Goal: Find specific page/section: Find specific page/section

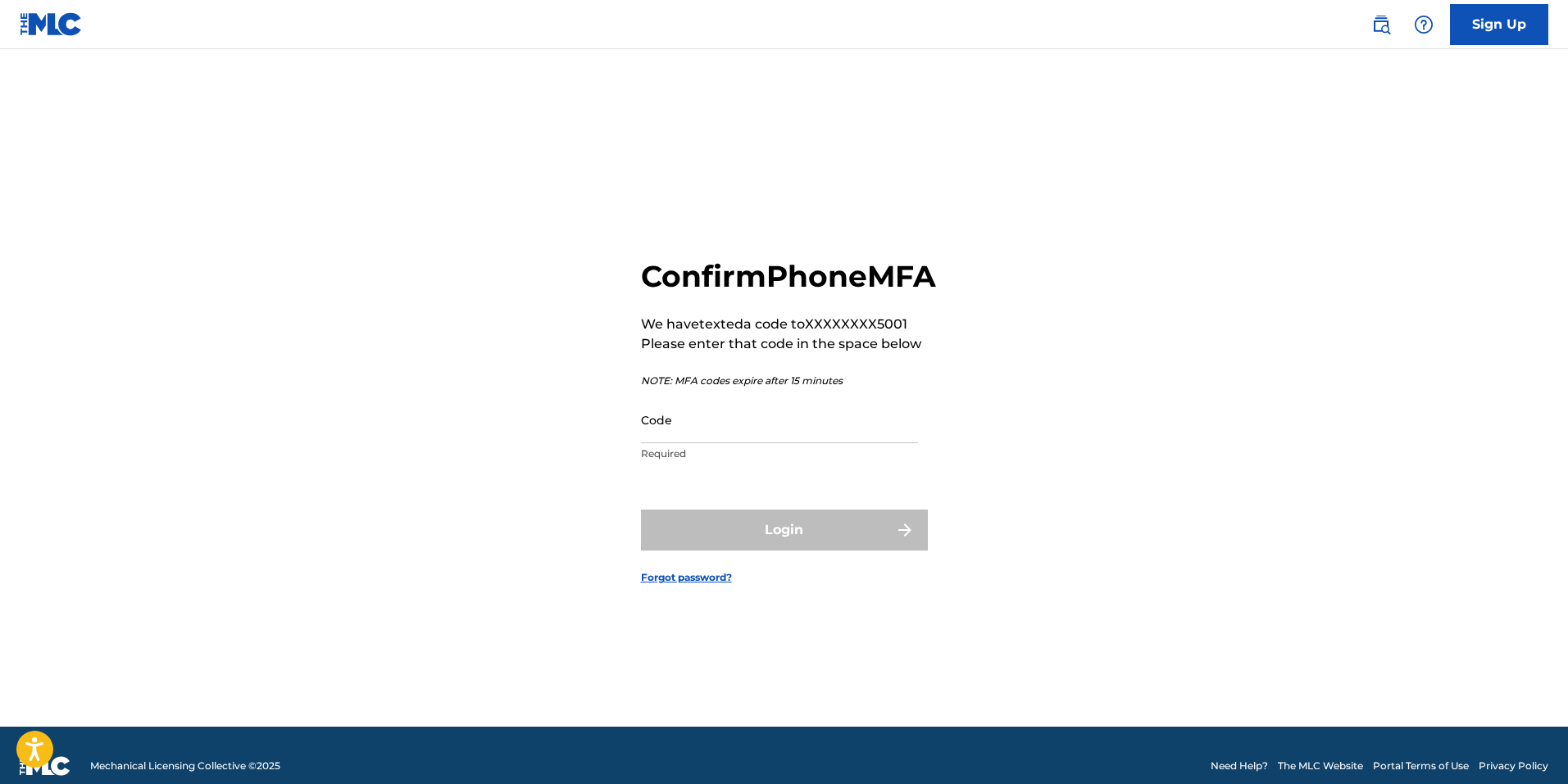
click at [779, 432] on input "Code" at bounding box center [779, 420] width 277 height 47
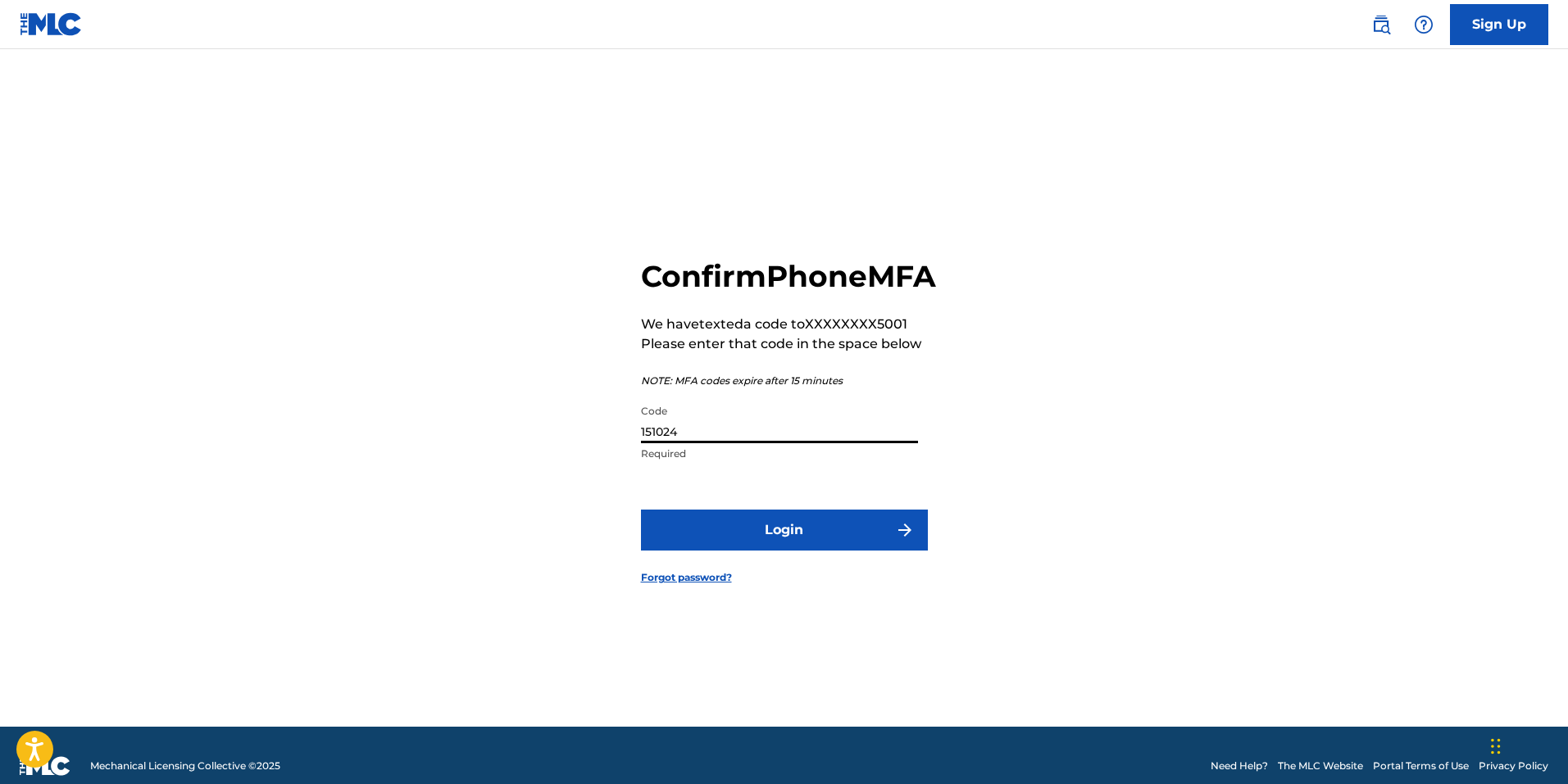
type input "151024"
click at [801, 538] on button "Login" at bounding box center [784, 530] width 287 height 41
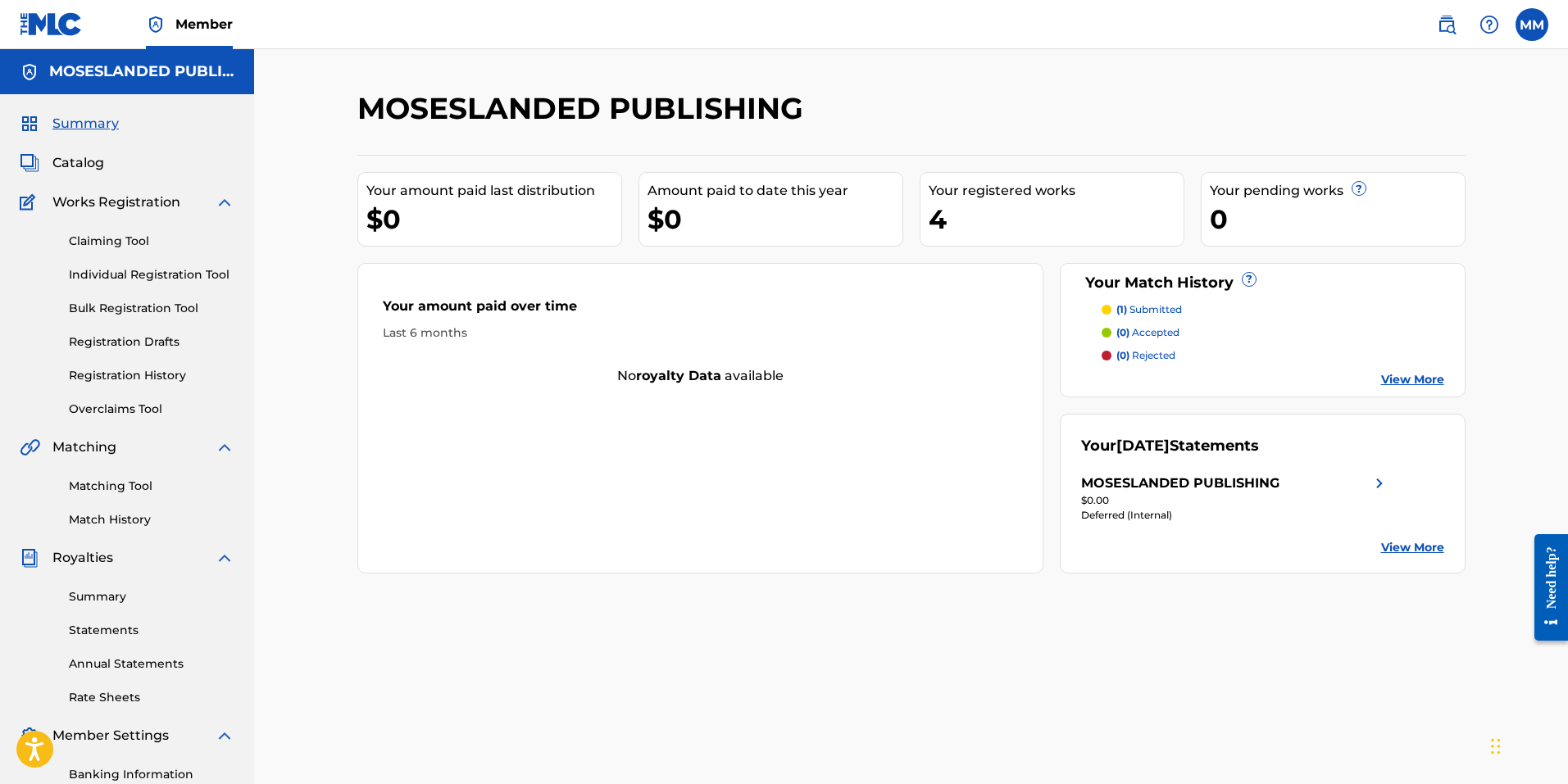
click at [91, 161] on span "Catalog" at bounding box center [78, 163] width 51 height 20
click at [1434, 376] on link "View More" at bounding box center [1413, 379] width 63 height 17
